Goal: Navigation & Orientation: Find specific page/section

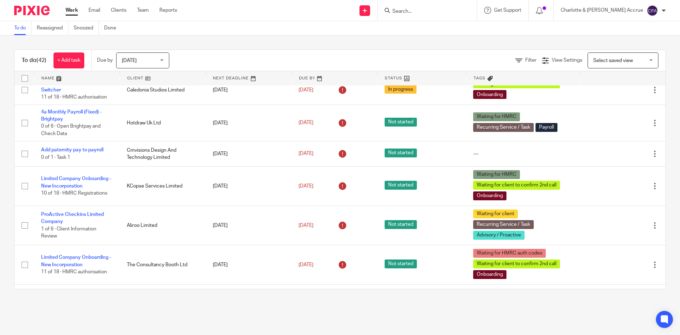
scroll to position [283, 0]
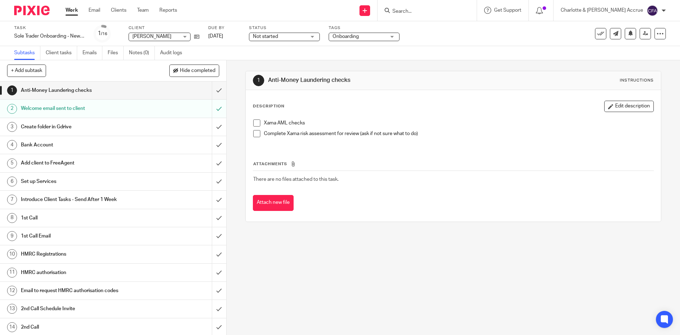
click at [425, 7] on form at bounding box center [429, 10] width 75 height 9
click at [426, 10] on input "Search" at bounding box center [424, 12] width 64 height 6
click at [456, 13] on input "Search" at bounding box center [424, 12] width 64 height 6
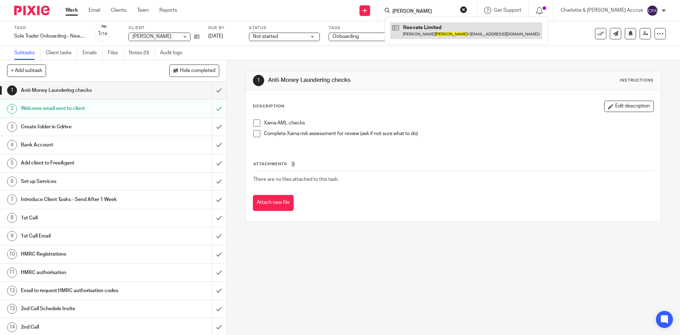
type input "lizio"
click at [453, 32] on link at bounding box center [466, 30] width 152 height 16
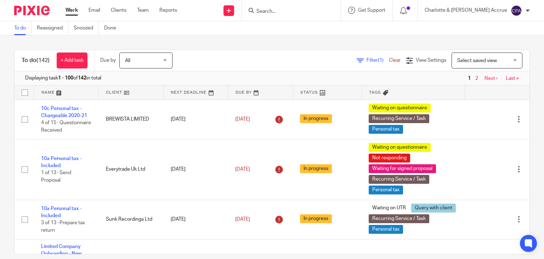
scroll to position [248, 0]
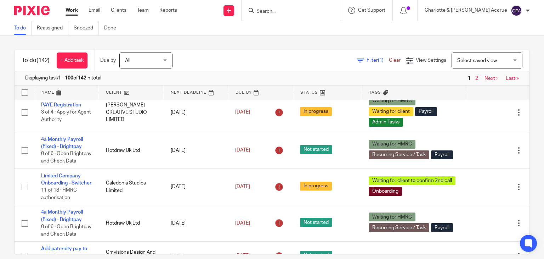
click at [297, 9] on input "Search" at bounding box center [288, 12] width 64 height 6
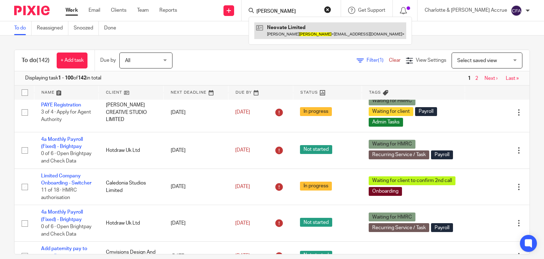
type input "lizzio"
click at [304, 32] on link at bounding box center [330, 30] width 152 height 16
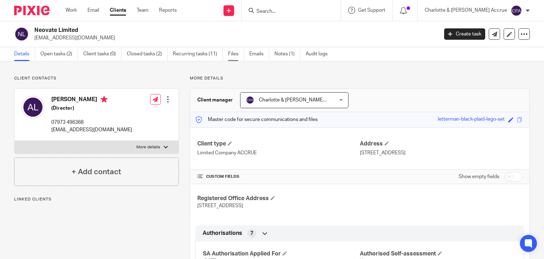
click at [230, 56] on link "Files" at bounding box center [236, 54] width 16 height 14
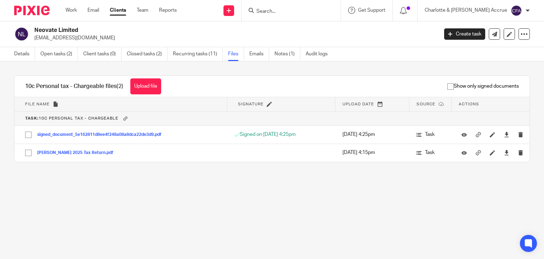
click at [52, 38] on p "[EMAIL_ADDRESS][DOMAIN_NAME]" at bounding box center [233, 37] width 399 height 7
copy main "[EMAIL_ADDRESS][DOMAIN_NAME] Create task Update from Companies House Export dat…"
click at [71, 28] on h2 "Neovate Limited" at bounding box center [194, 30] width 320 height 7
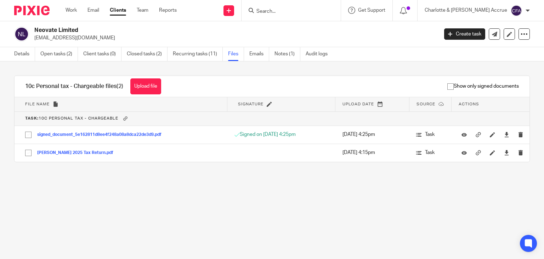
click at [71, 28] on h2 "Neovate Limited" at bounding box center [194, 30] width 320 height 7
copy div "Neovate Limited"
click at [320, 11] on input "Search" at bounding box center [288, 12] width 64 height 6
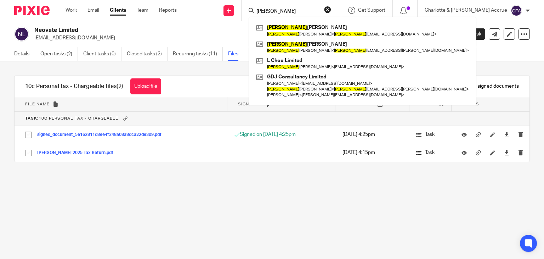
type input "leanne"
click at [332, 22] on div "Leanne Farrell Leanne Farrell < leanne _farrell8686@hotmail.co.uk > Leanne John…" at bounding box center [363, 61] width 228 height 89
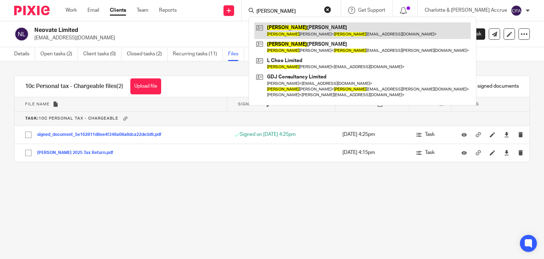
click at [331, 32] on link at bounding box center [362, 30] width 216 height 16
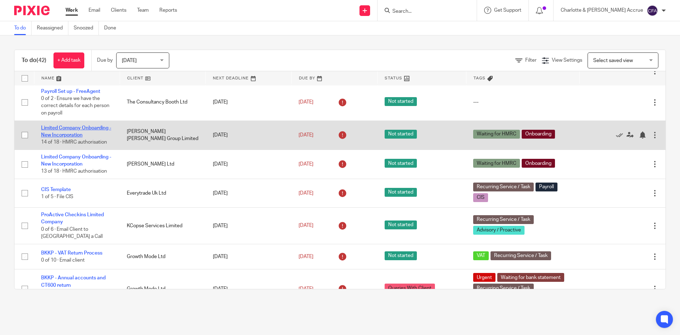
scroll to position [957, 0]
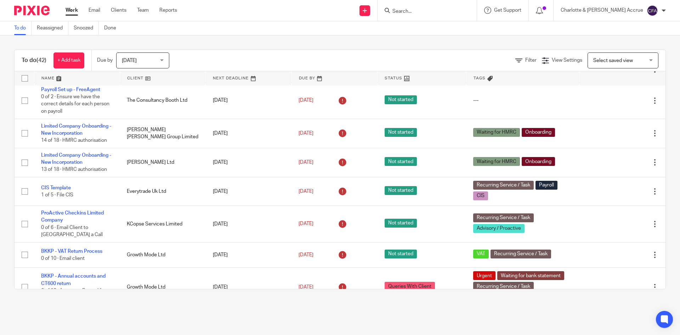
drag, startPoint x: 669, startPoint y: 10, endPoint x: 665, endPoint y: 10, distance: 3.9
click at [669, 10] on div "Charlotte & Finn Accrue My profile Email integration Logout" at bounding box center [613, 10] width 119 height 21
click at [663, 10] on div at bounding box center [664, 11] width 4 height 4
click at [632, 47] on span "Logout" at bounding box center [633, 49] width 16 height 5
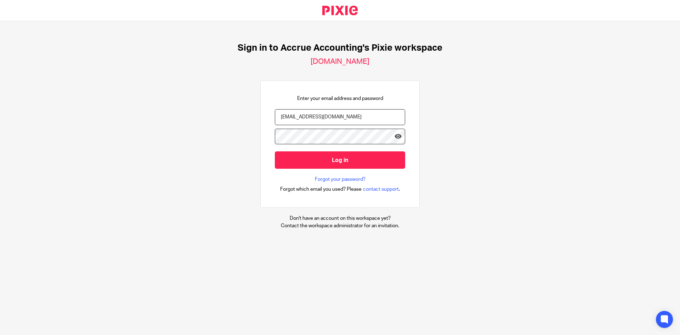
click at [339, 112] on input "[EMAIL_ADDRESS][DOMAIN_NAME]" at bounding box center [340, 117] width 130 height 16
type input "[PERSON_NAME][EMAIL_ADDRESS][DOMAIN_NAME]"
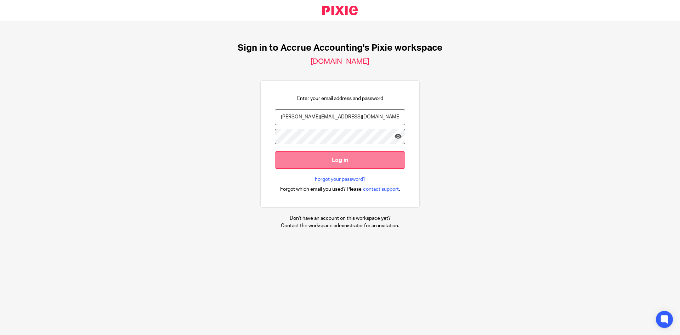
click at [345, 161] on input "Log in" at bounding box center [340, 159] width 130 height 17
